Goal: Task Accomplishment & Management: Manage account settings

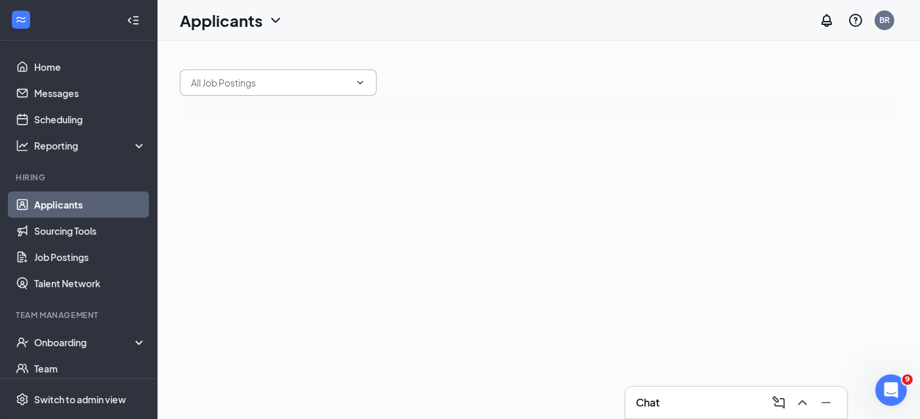
click at [321, 85] on input "text" at bounding box center [270, 82] width 159 height 14
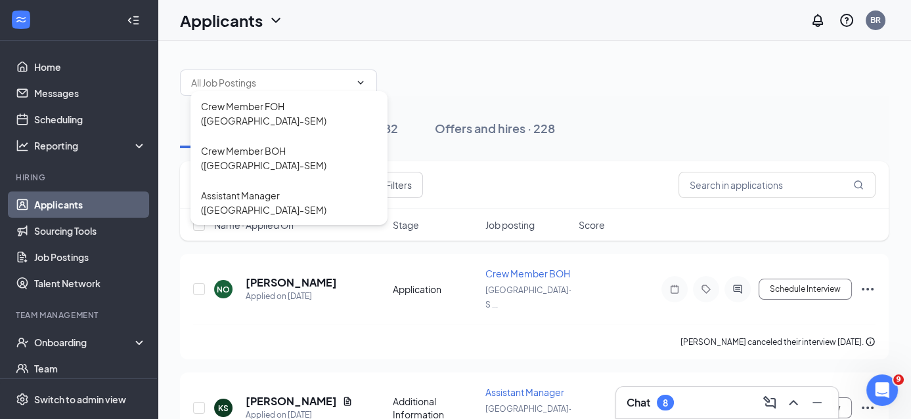
click at [622, 109] on div "Applications · 4 Interviews · 82 Offers and hires · 228" at bounding box center [534, 128] width 708 height 39
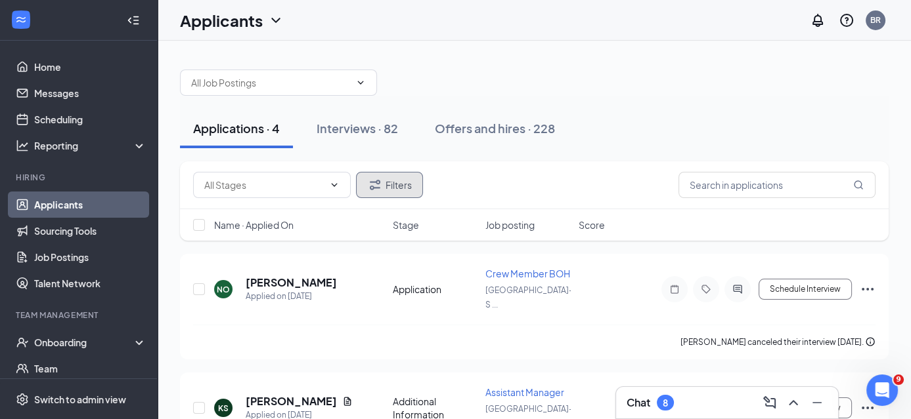
click at [405, 181] on button "Filters" at bounding box center [389, 185] width 67 height 26
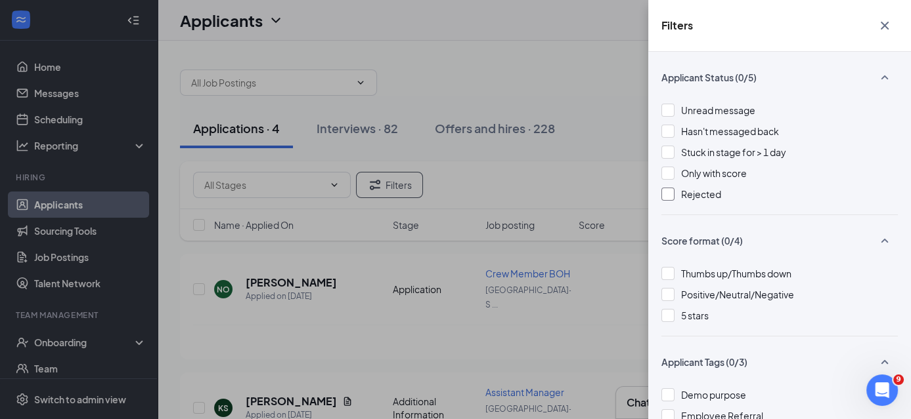
click at [669, 195] on div at bounding box center [667, 194] width 13 height 13
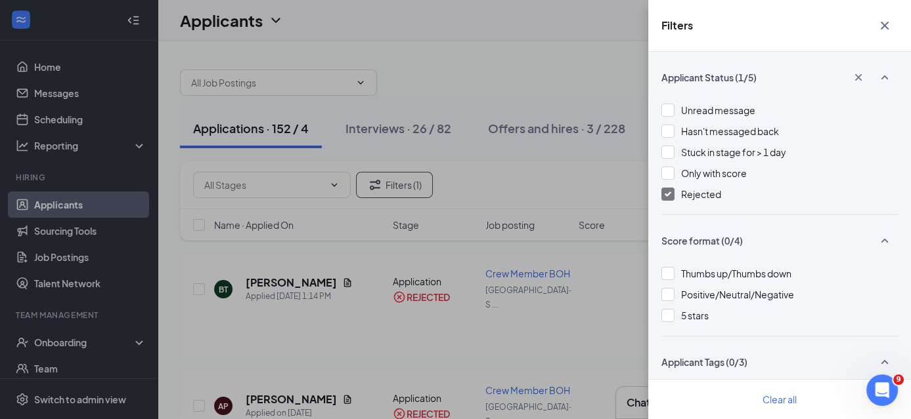
click at [163, 337] on div "Filters Applicant Status (1/5) Unread message Hasn't messaged back Stuck in sta…" at bounding box center [455, 209] width 911 height 419
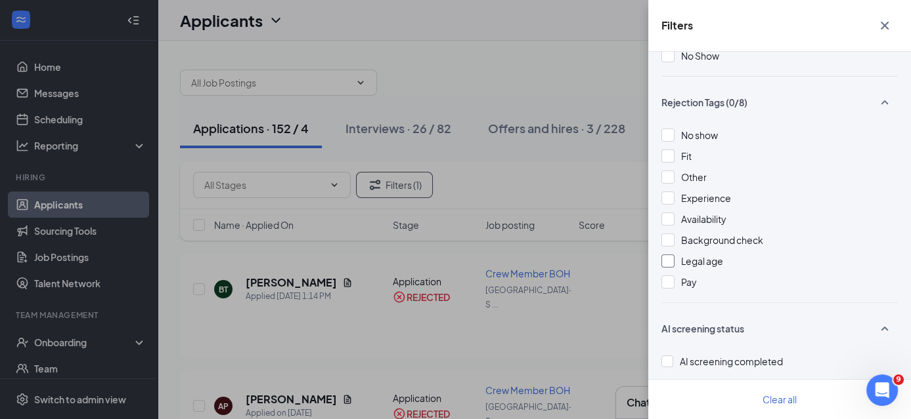
scroll to position [397, 0]
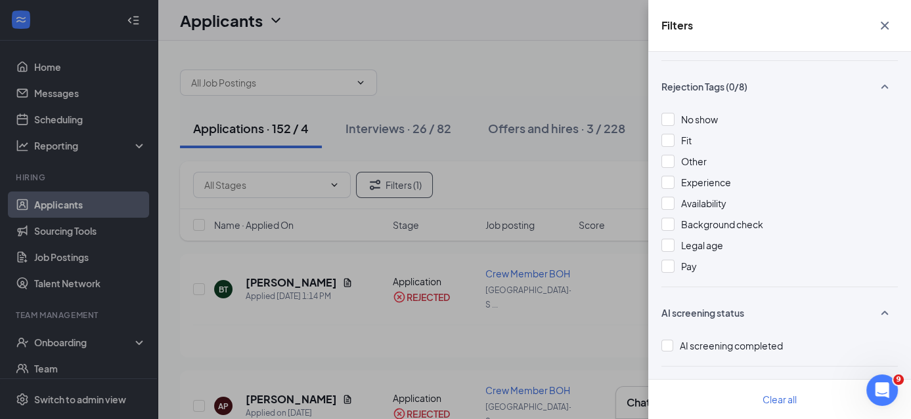
click at [887, 26] on icon "Cross" at bounding box center [884, 26] width 16 height 16
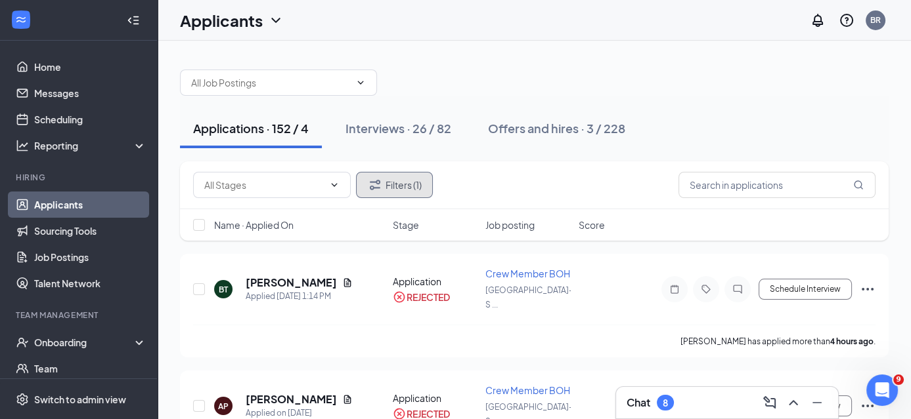
click at [400, 192] on button "Filters (1)" at bounding box center [394, 185] width 77 height 26
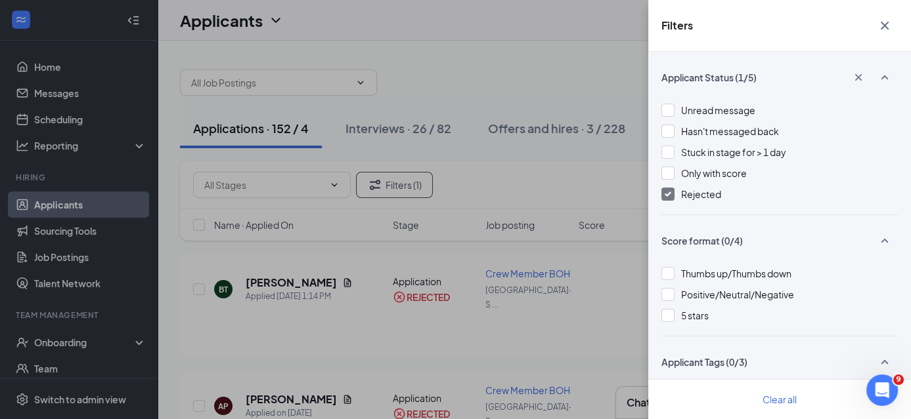
click at [534, 165] on div "Filters Applicant Status (1/5) Unread message Hasn't messaged back Stuck in sta…" at bounding box center [455, 209] width 911 height 419
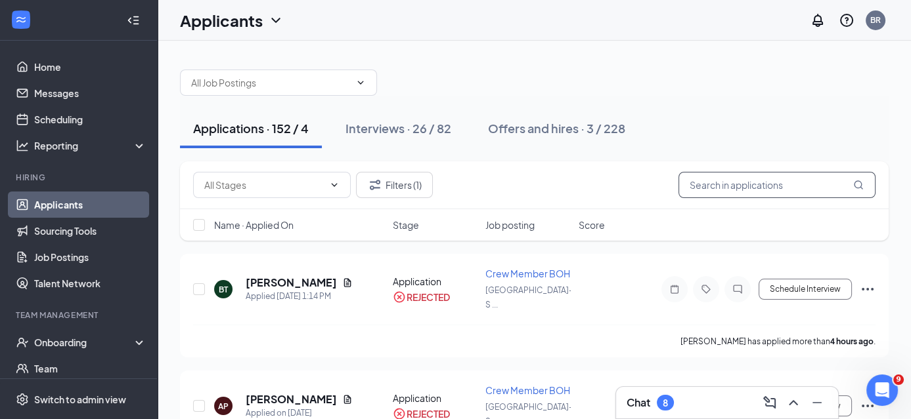
click at [725, 184] on input "text" at bounding box center [776, 185] width 197 height 26
type input "r"
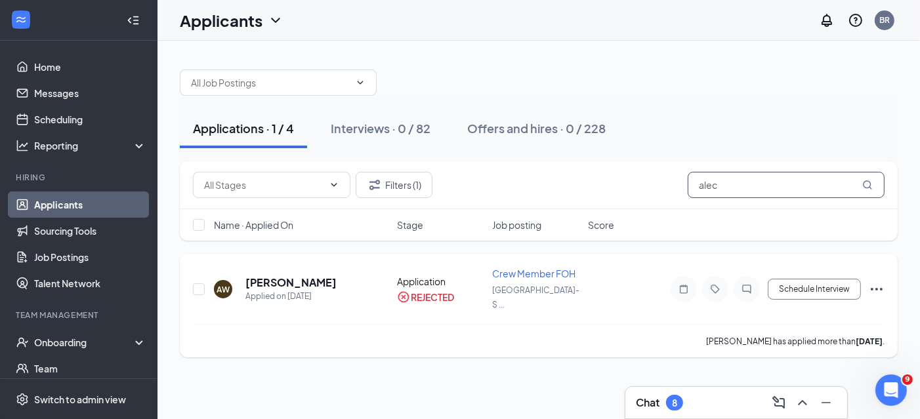
type input "alec"
click at [515, 275] on span "Crew Member FOH" at bounding box center [534, 274] width 83 height 12
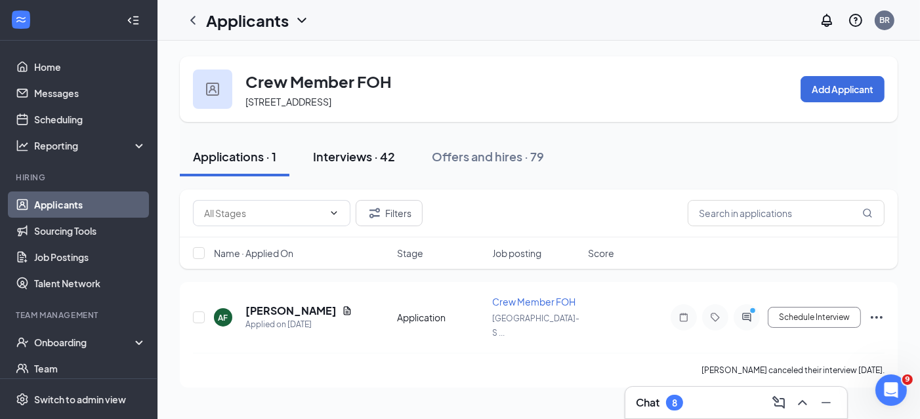
click at [362, 158] on div "Interviews · 42" at bounding box center [354, 156] width 82 height 16
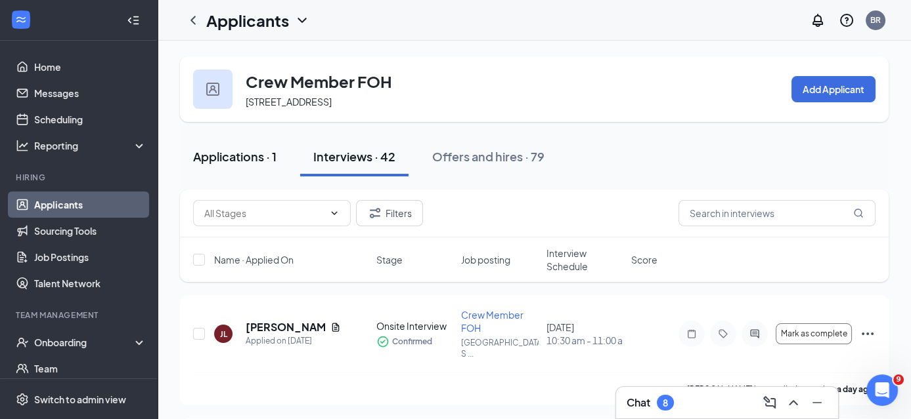
click at [228, 152] on div "Applications · 1" at bounding box center [234, 156] width 83 height 16
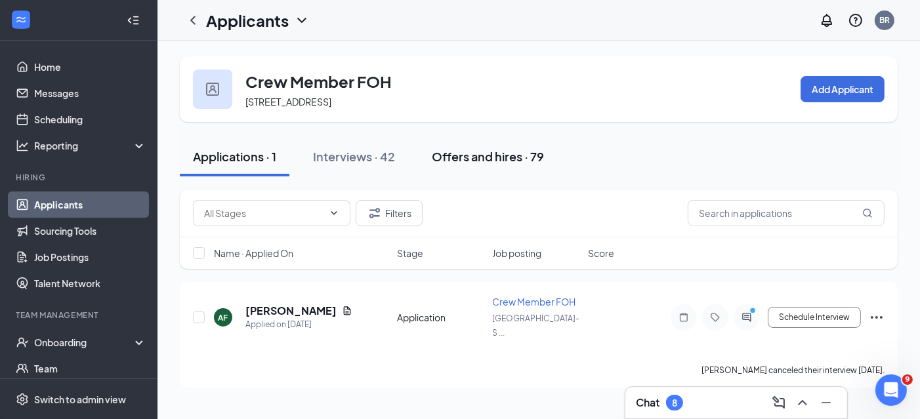
click at [468, 156] on div "Offers and hires · 79" at bounding box center [488, 156] width 112 height 16
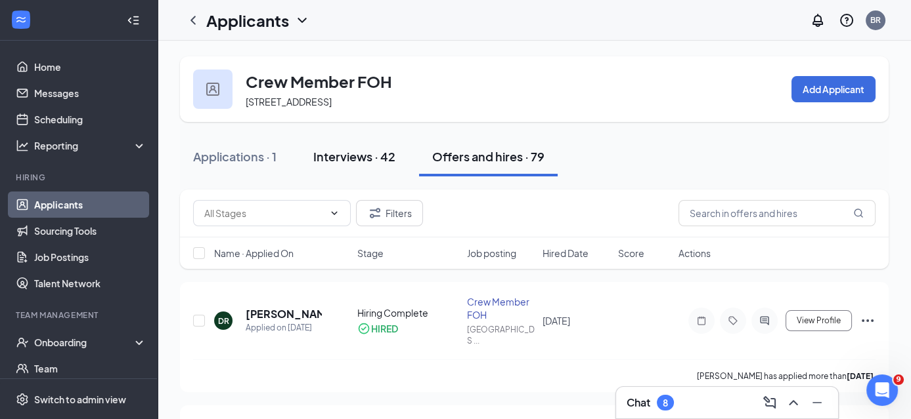
click at [362, 158] on div "Interviews · 42" at bounding box center [354, 156] width 82 height 16
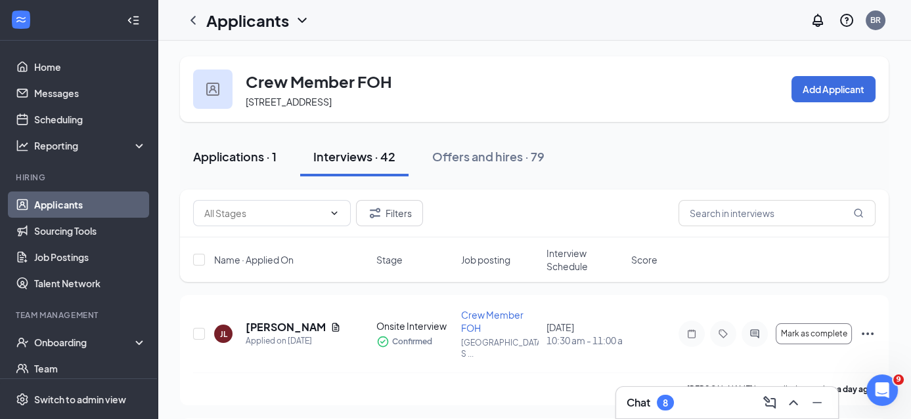
click at [217, 165] on button "Applications · 1" at bounding box center [235, 156] width 110 height 39
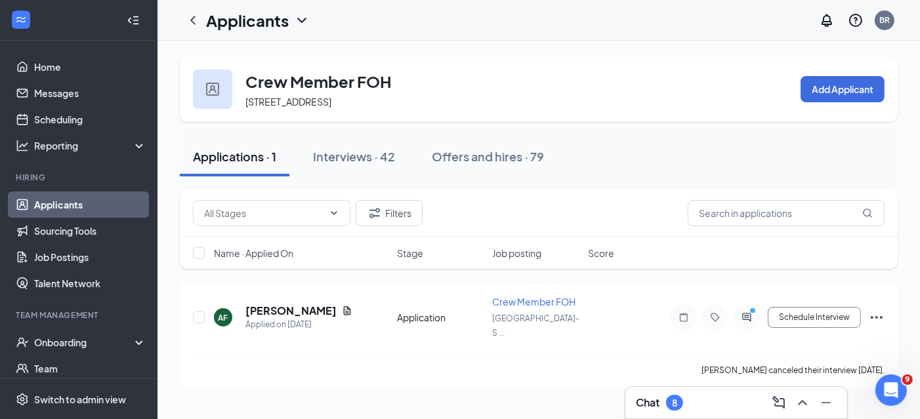
click at [69, 203] on link "Applicants" at bounding box center [90, 205] width 112 height 26
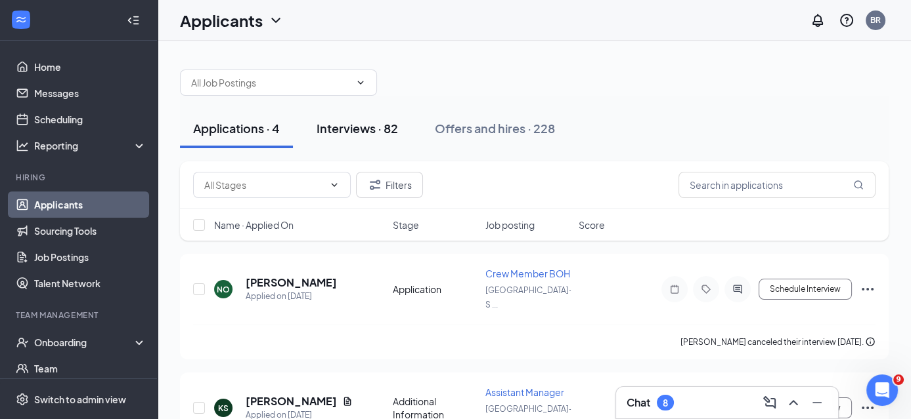
click at [372, 129] on div "Interviews · 82" at bounding box center [356, 128] width 81 height 16
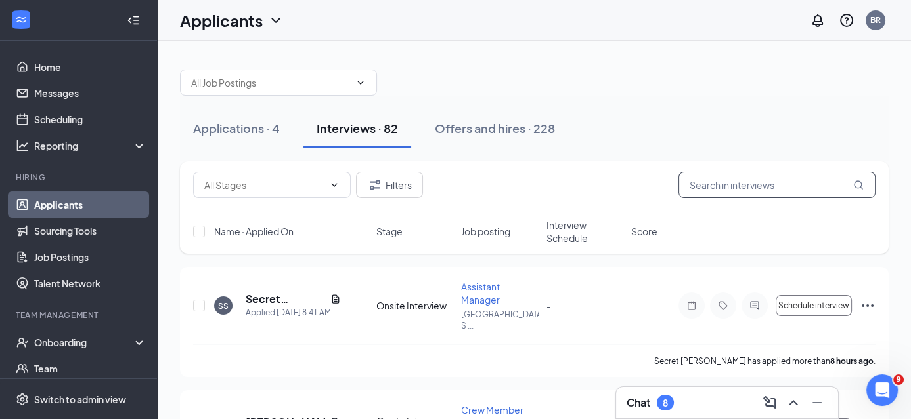
click at [723, 188] on input "text" at bounding box center [776, 185] width 197 height 26
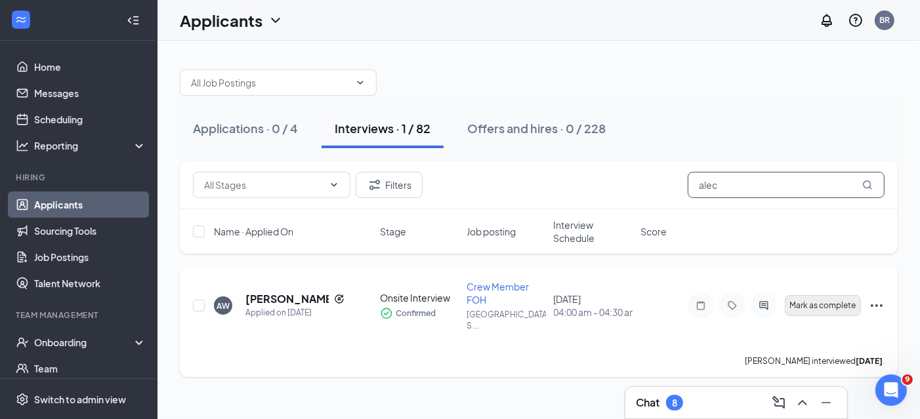
type input "alec"
click at [815, 303] on span "Mark as complete" at bounding box center [823, 305] width 66 height 9
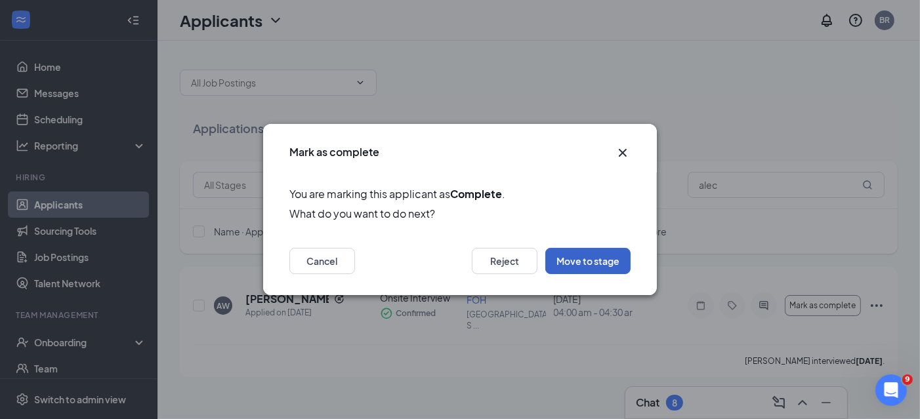
click at [559, 265] on button "Move to stage" at bounding box center [588, 261] width 85 height 26
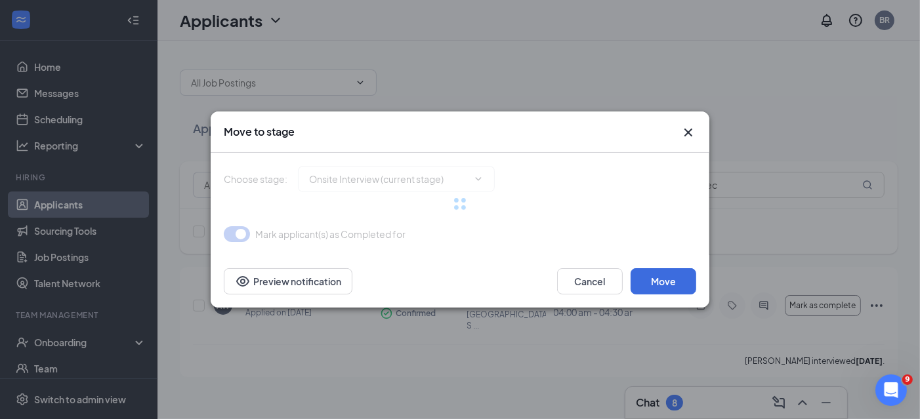
type input "Hiring Complete (final stage)"
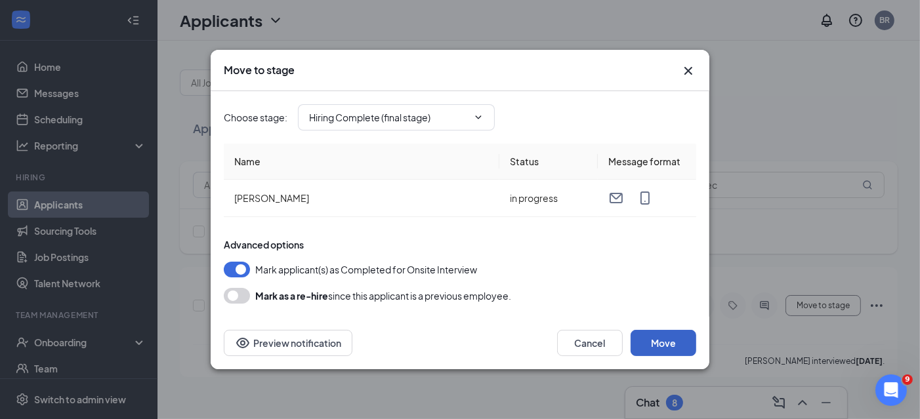
click at [651, 350] on button "Move" at bounding box center [664, 343] width 66 height 26
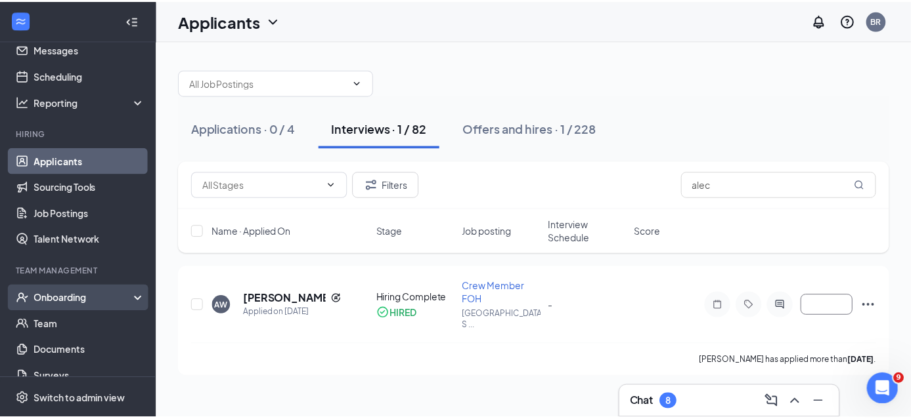
scroll to position [66, 0]
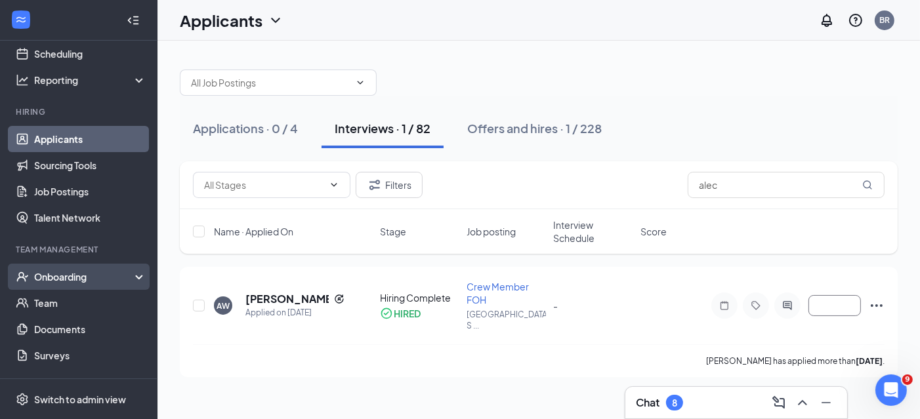
click at [69, 275] on div "Onboarding" at bounding box center [84, 276] width 101 height 13
click at [60, 301] on link "Overview" at bounding box center [90, 303] width 112 height 26
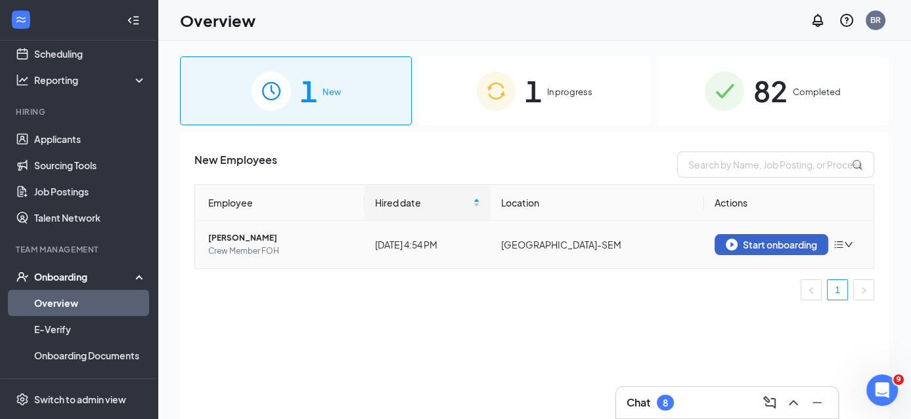
click at [761, 245] on div "Start onboarding" at bounding box center [770, 245] width 91 height 12
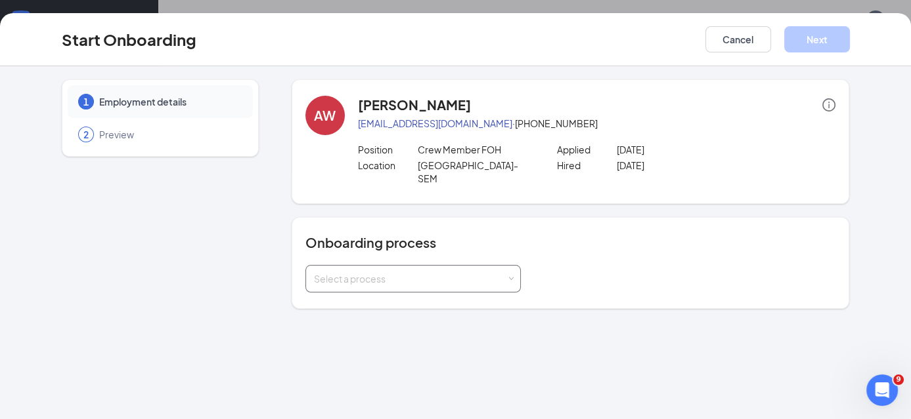
click at [444, 272] on div "Select a process" at bounding box center [413, 279] width 198 height 26
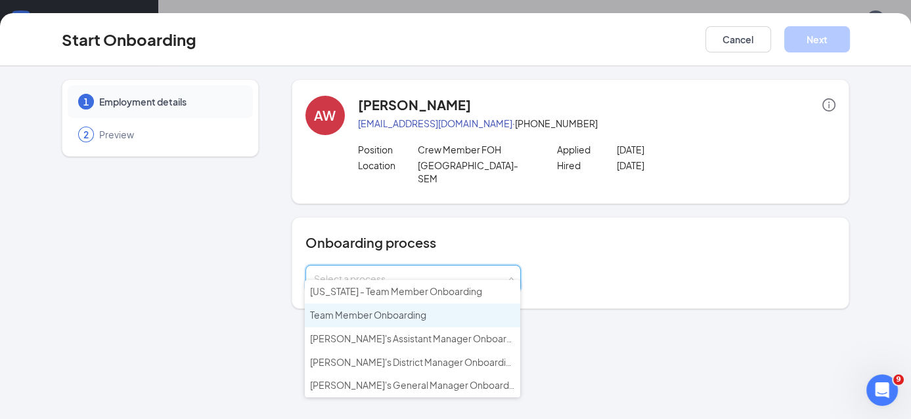
click at [408, 316] on span "Team Member Onboarding" at bounding box center [368, 315] width 116 height 12
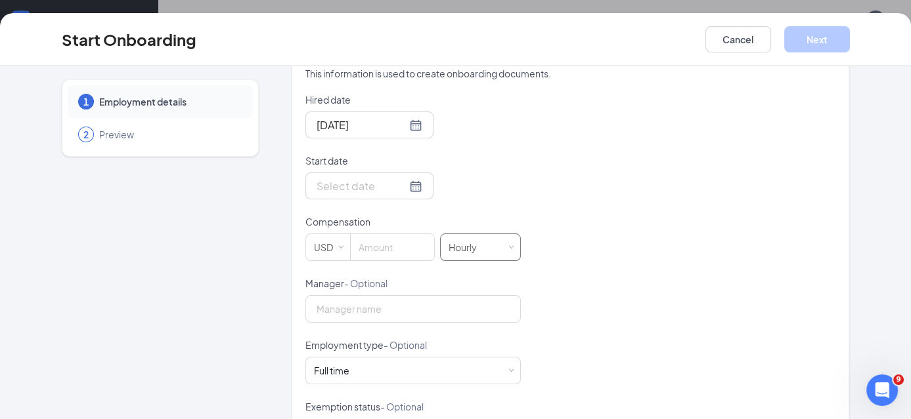
scroll to position [263, 0]
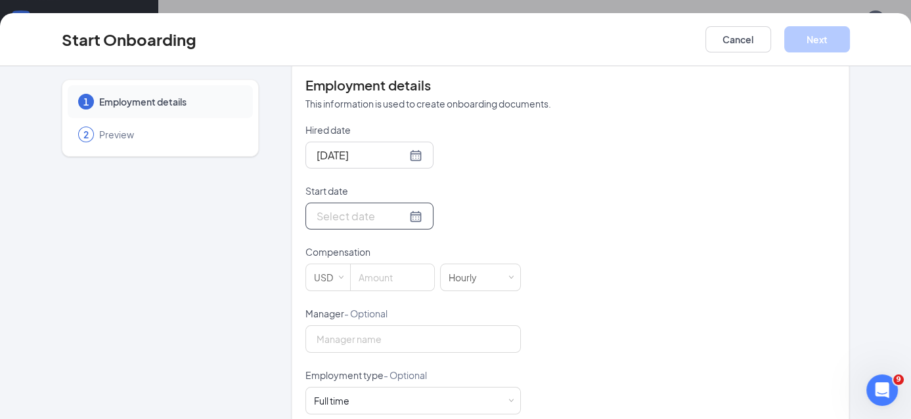
click at [349, 208] on input "Start date" at bounding box center [361, 216] width 90 height 16
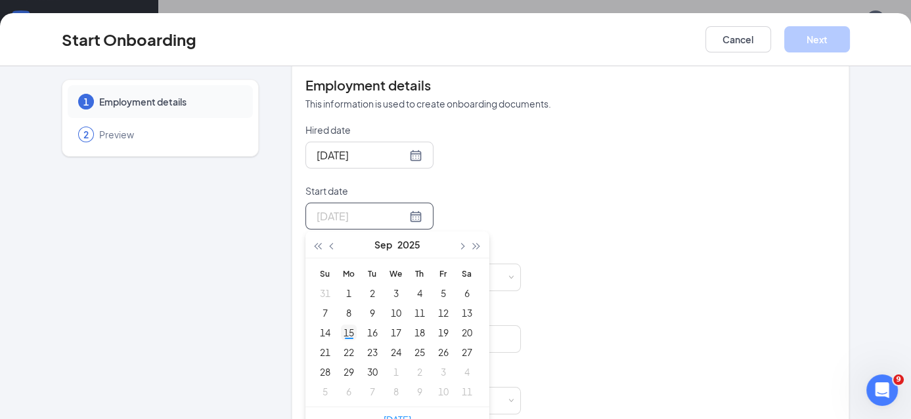
type input "Sep 15, 2025"
drag, startPoint x: 343, startPoint y: 318, endPoint x: 353, endPoint y: 321, distance: 10.4
click at [344, 325] on div "15" at bounding box center [349, 333] width 16 height 16
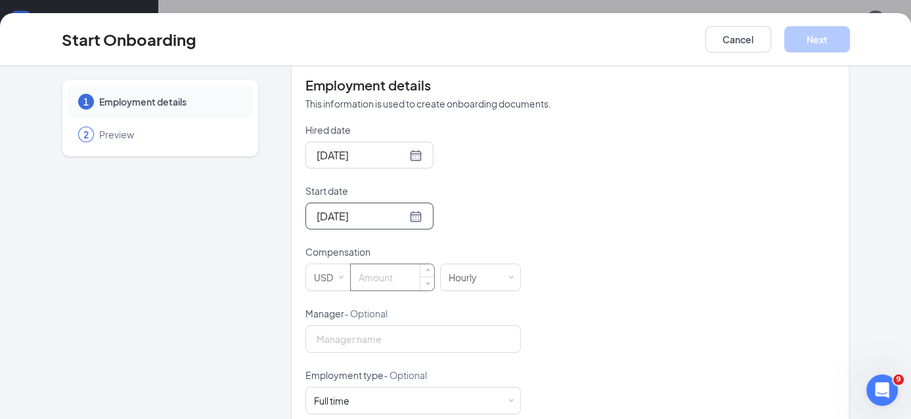
click at [384, 265] on input at bounding box center [392, 278] width 83 height 26
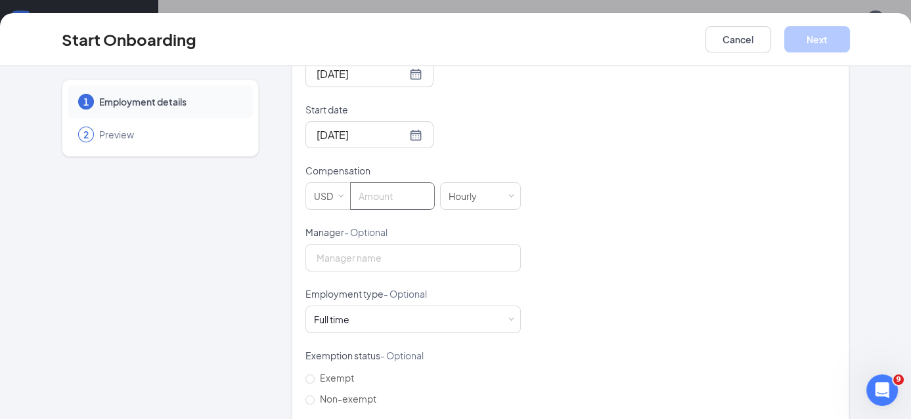
scroll to position [278, 0]
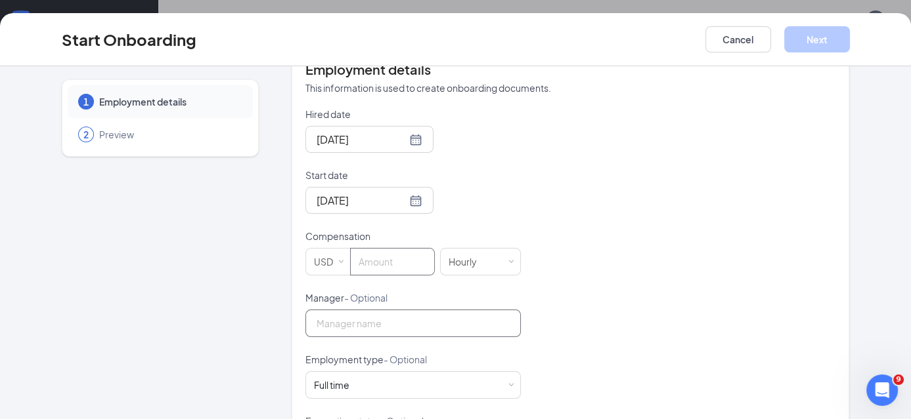
drag, startPoint x: 326, startPoint y: 308, endPoint x: 320, endPoint y: 302, distance: 8.4
click at [327, 310] on input "Manager - Optional" at bounding box center [412, 324] width 215 height 28
type input "Zach"
click at [374, 250] on input at bounding box center [392, 262] width 83 height 26
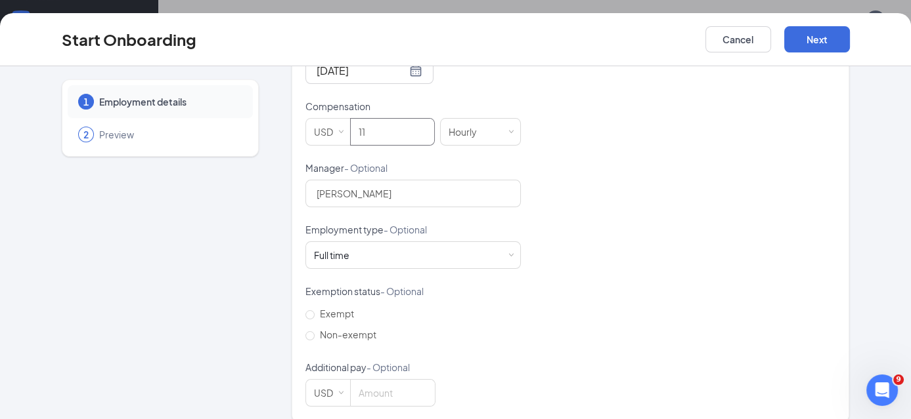
scroll to position [410, 0]
type input "11"
click at [819, 41] on button "Next" at bounding box center [817, 39] width 66 height 26
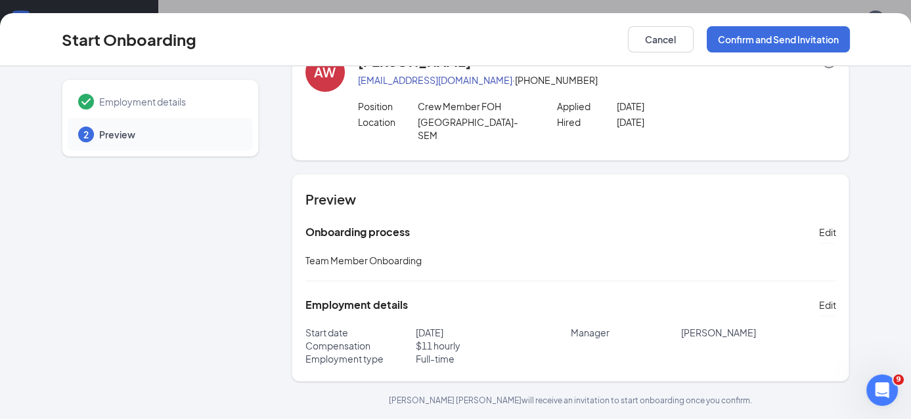
scroll to position [28, 0]
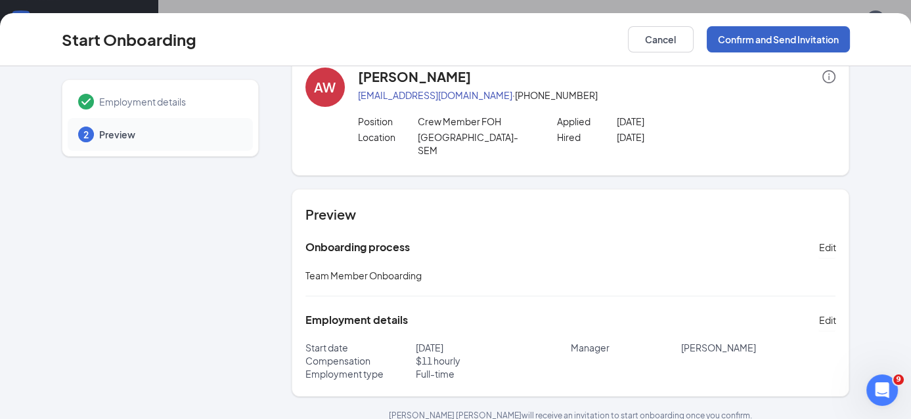
click at [754, 38] on button "Confirm and Send Invitation" at bounding box center [777, 39] width 143 height 26
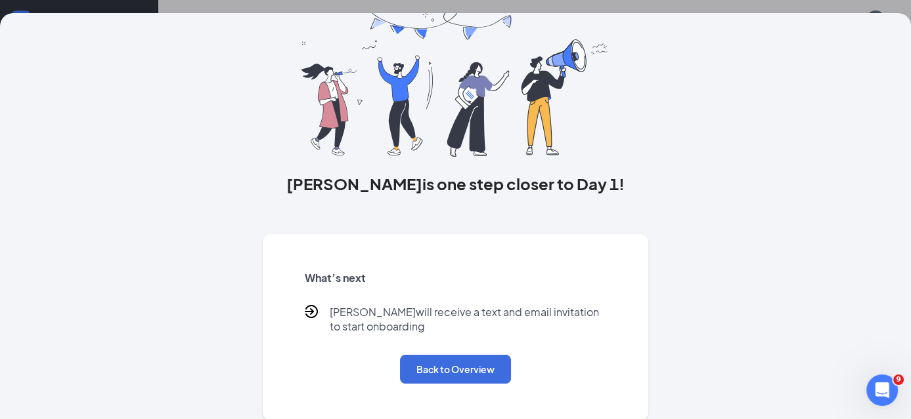
scroll to position [56, 0]
click at [443, 373] on button "Back to Overview" at bounding box center [455, 368] width 111 height 29
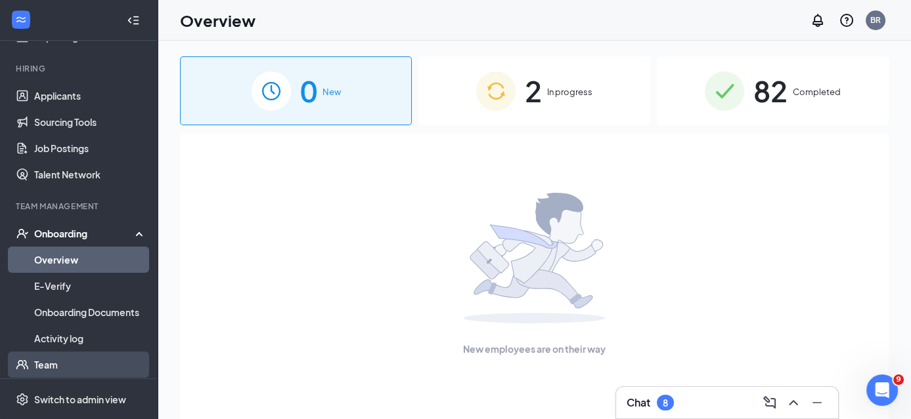
scroll to position [131, 0]
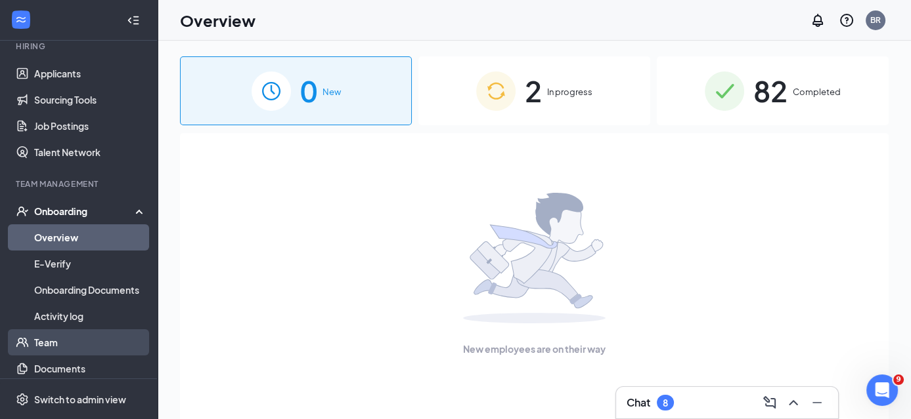
click at [59, 340] on link "Team" at bounding box center [90, 343] width 112 height 26
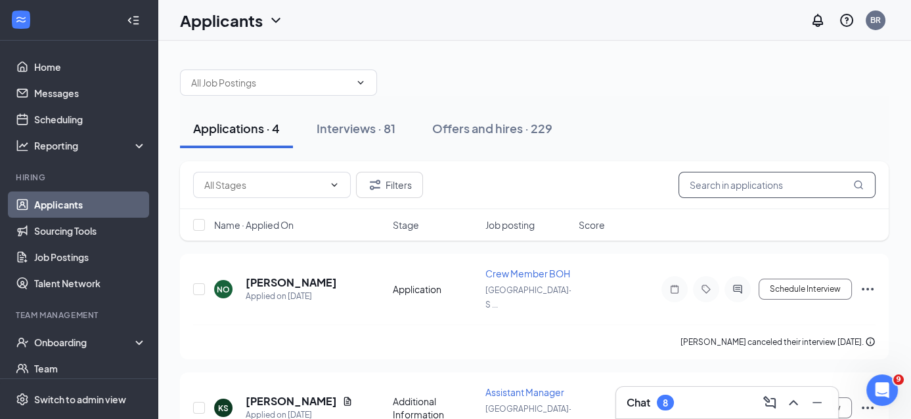
click at [742, 190] on input "text" at bounding box center [776, 185] width 197 height 26
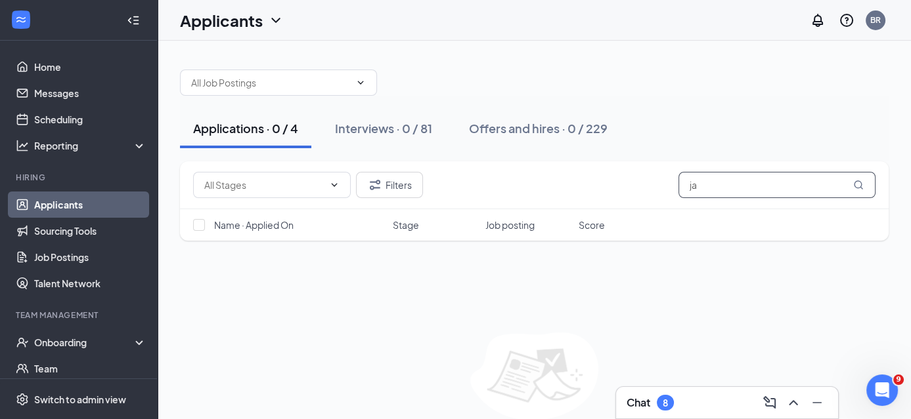
type input "j"
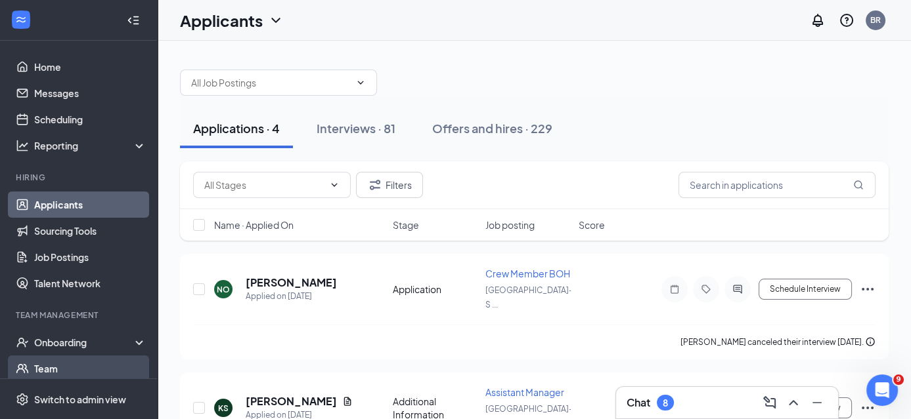
click at [56, 371] on link "Team" at bounding box center [90, 369] width 112 height 26
